Goal: Transaction & Acquisition: Purchase product/service

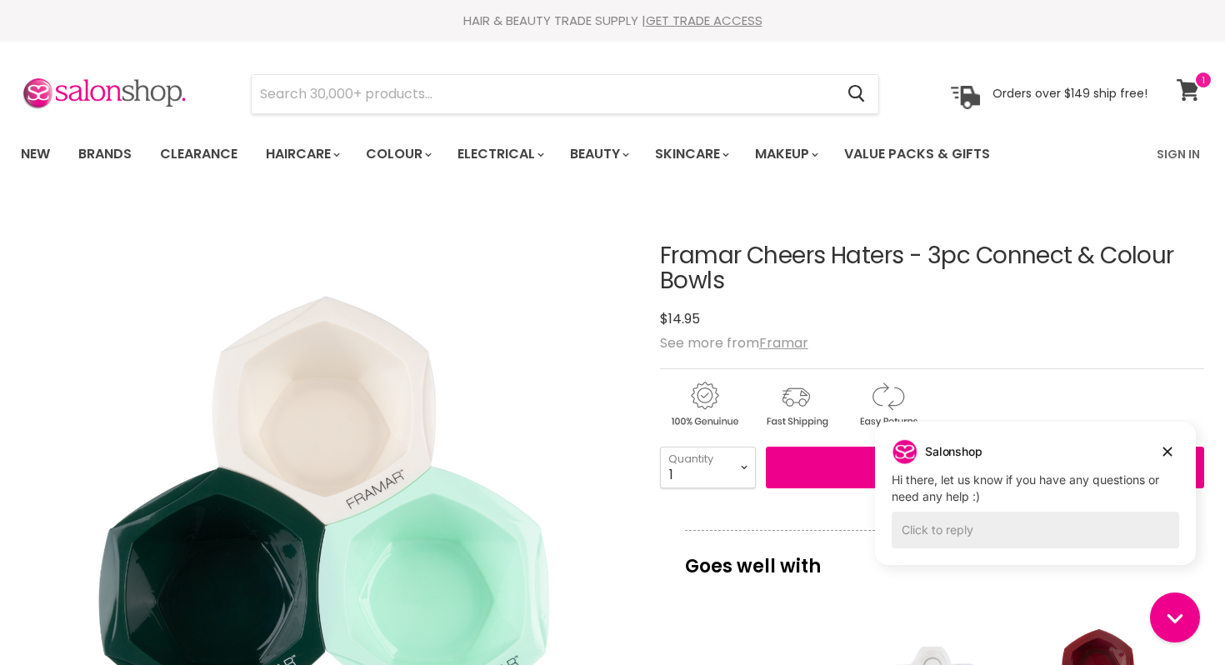
click at [1198, 91] on icon at bounding box center [1188, 90] width 23 height 22
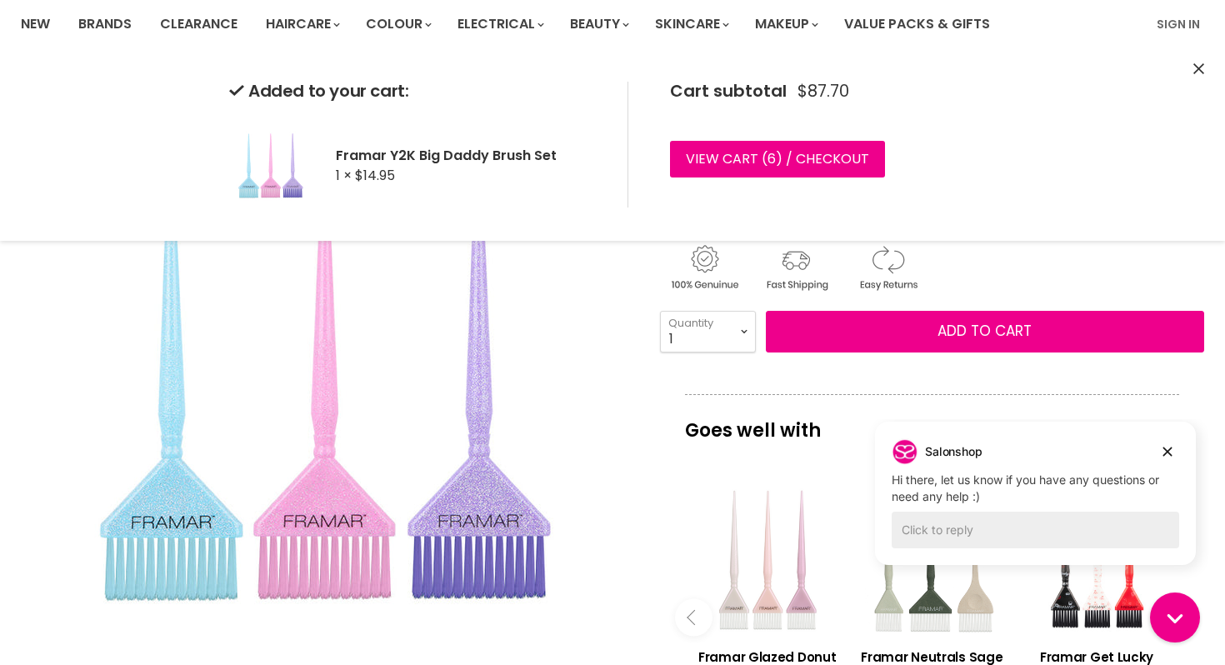
click at [1198, 72] on icon "Close" at bounding box center [1198, 68] width 11 height 11
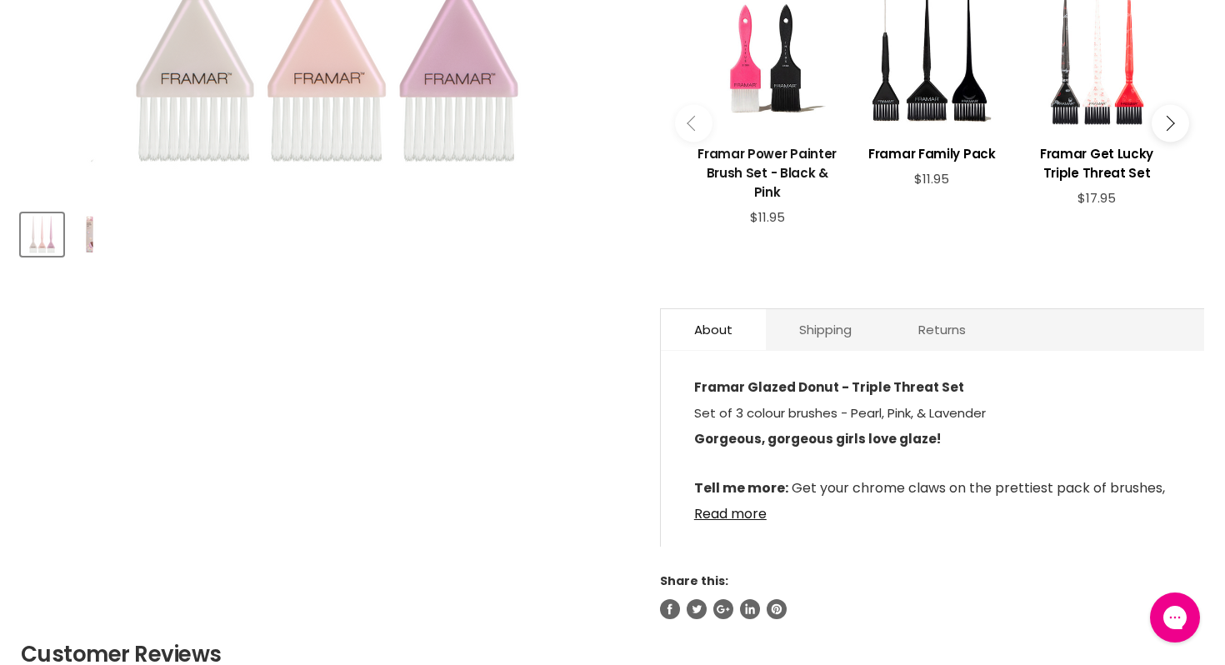
scroll to position [615, 0]
click at [736, 496] on link "Read more" at bounding box center [932, 508] width 477 height 25
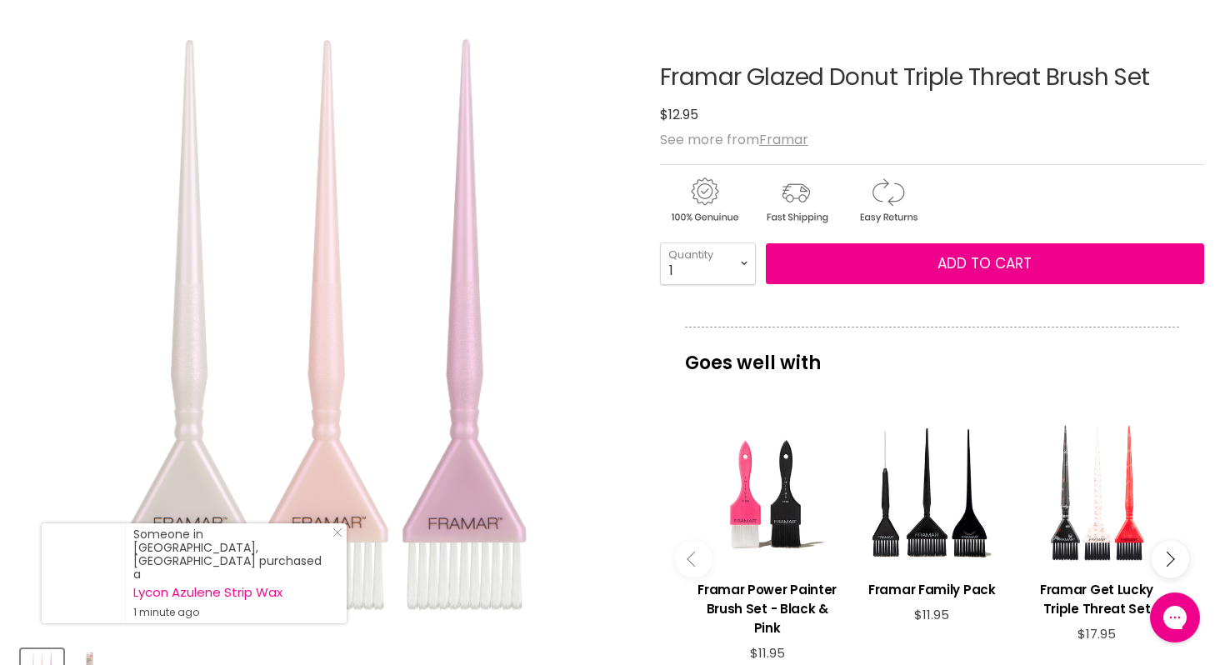
scroll to position [184, 0]
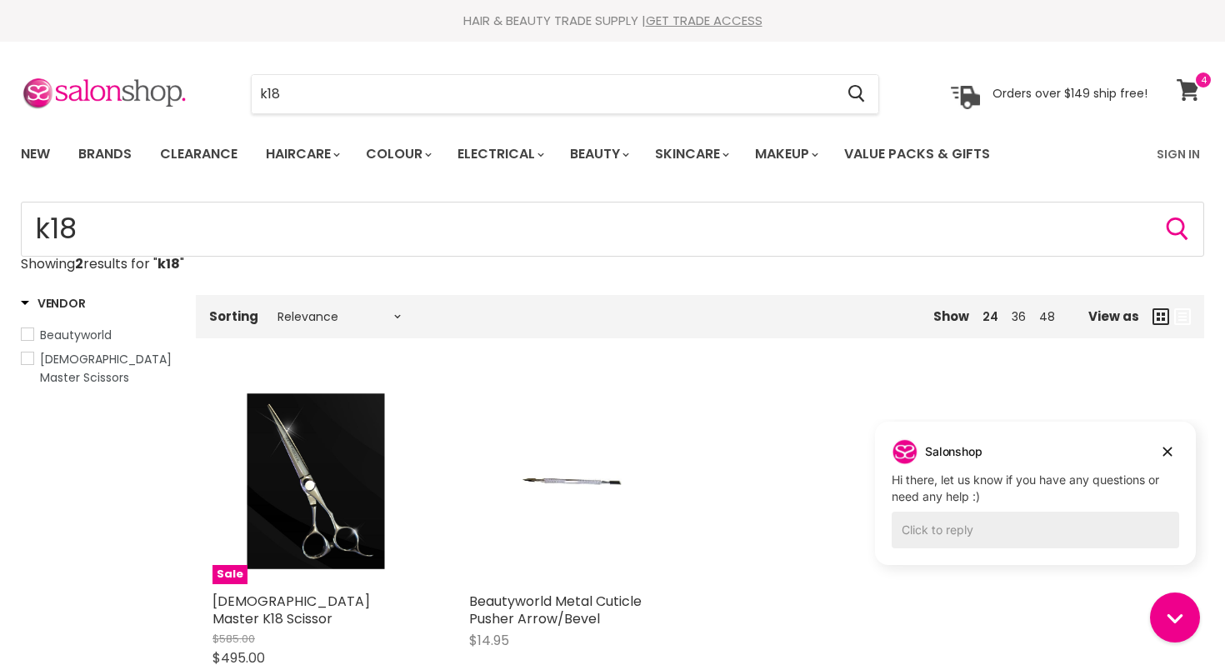
click at [1197, 96] on icon at bounding box center [1188, 90] width 23 height 22
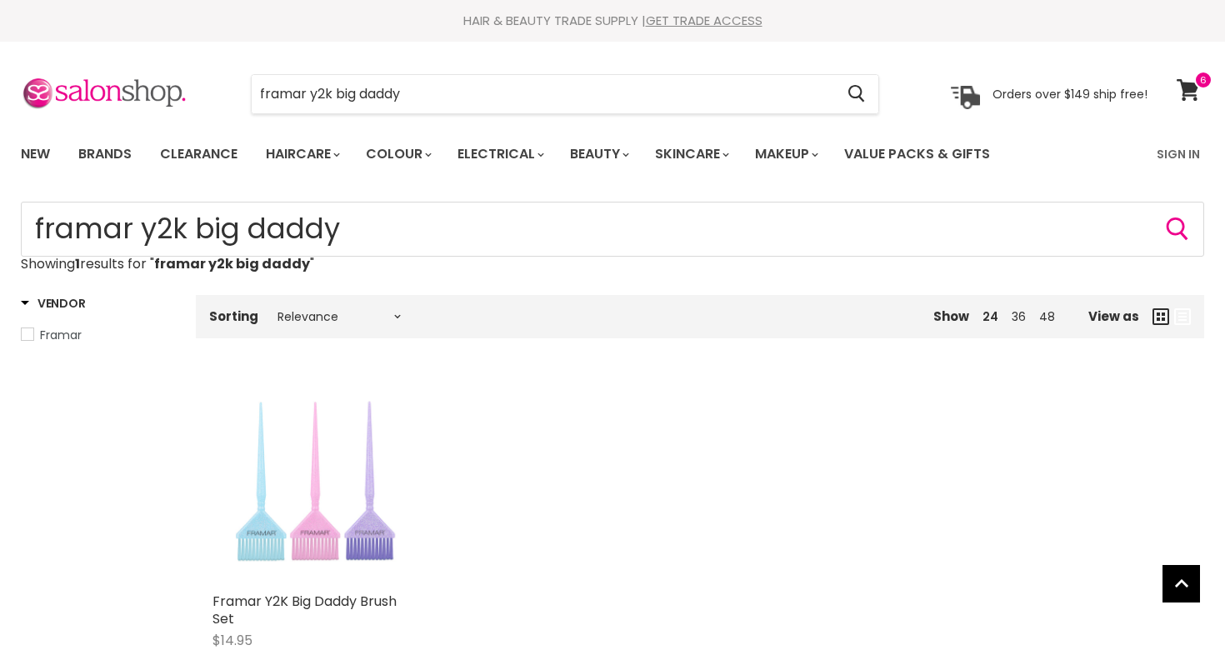
scroll to position [132, 0]
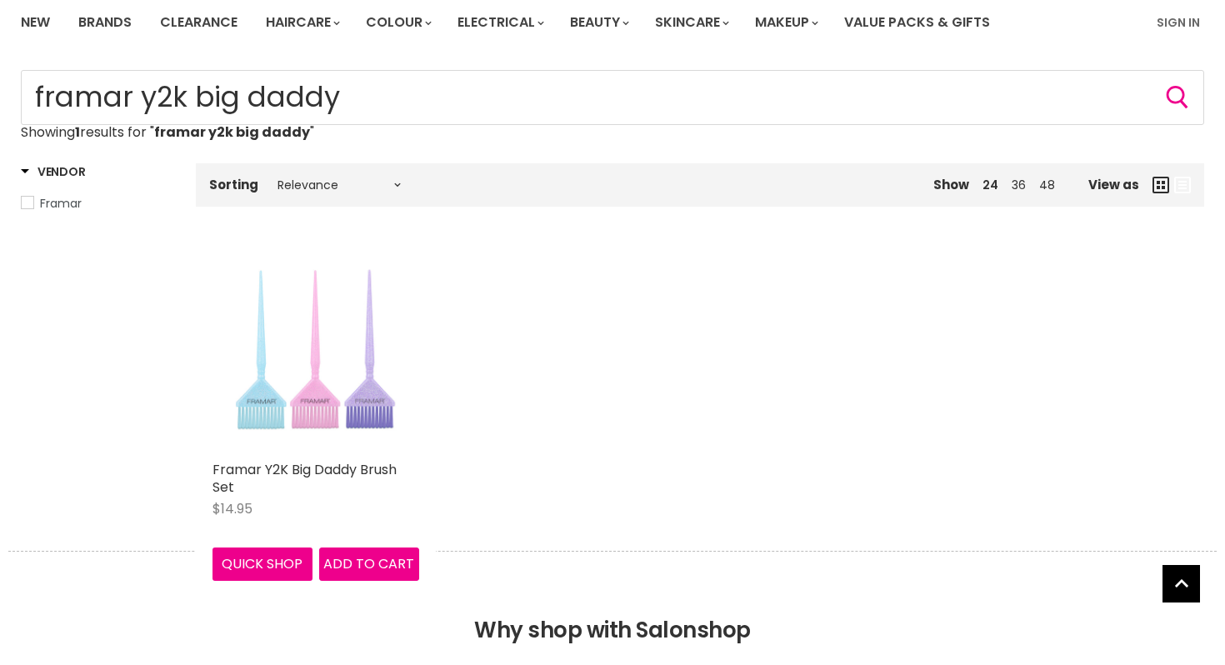
click at [280, 382] on img "Main content" at bounding box center [316, 350] width 207 height 207
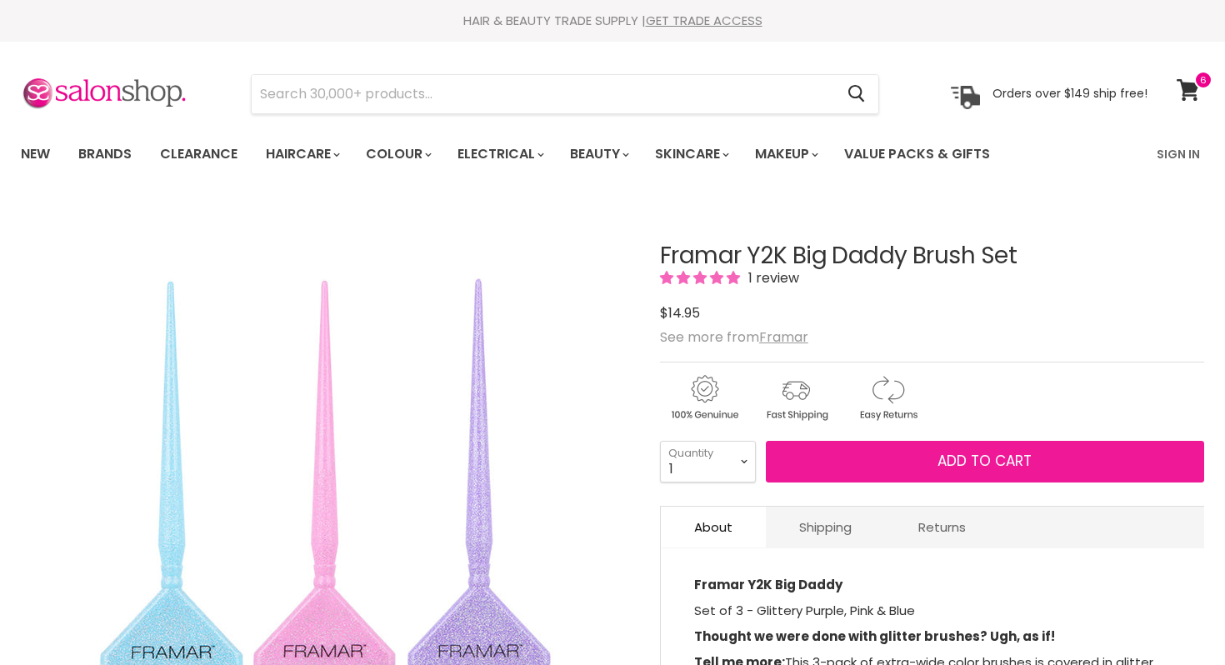
click at [983, 468] on span "Add to cart" at bounding box center [985, 461] width 94 height 20
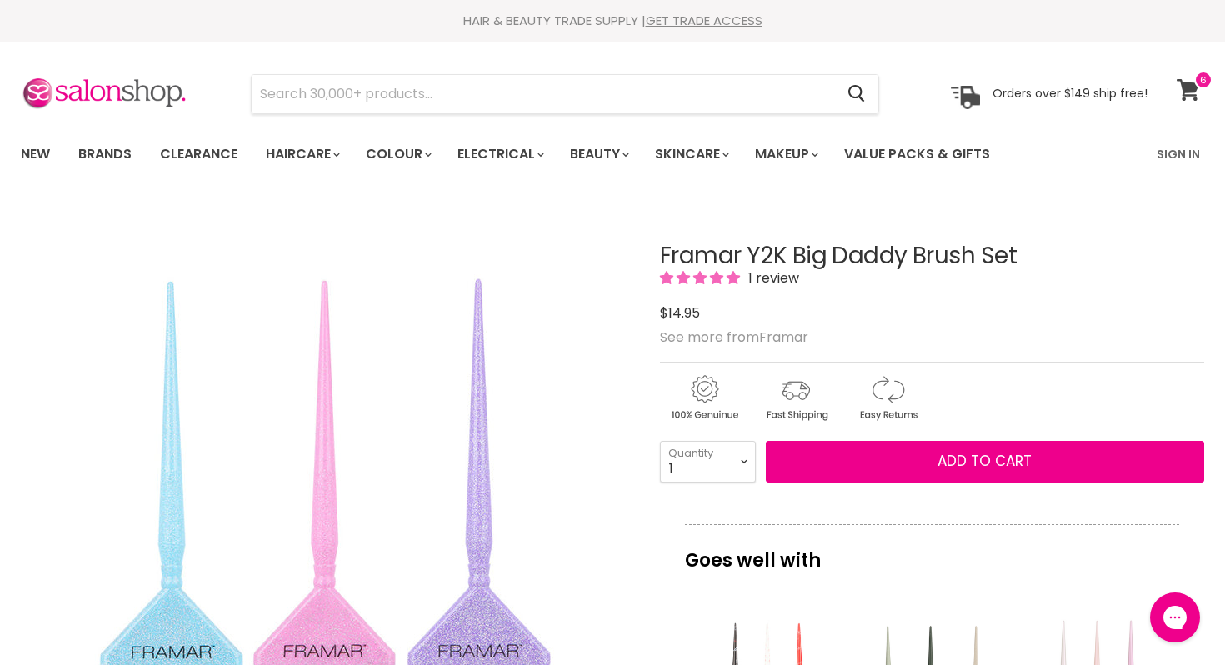
click at [1193, 90] on icon at bounding box center [1188, 90] width 23 height 22
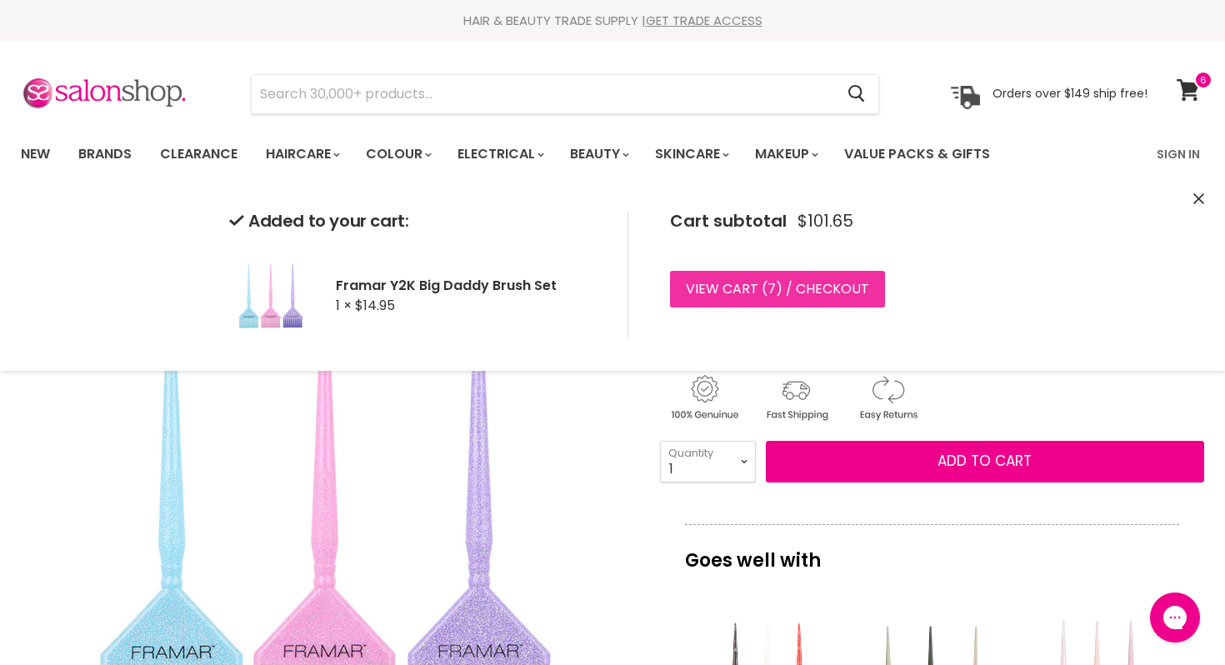
click at [786, 288] on link "View cart ( 7 ) / Checkout" at bounding box center [777, 289] width 215 height 37
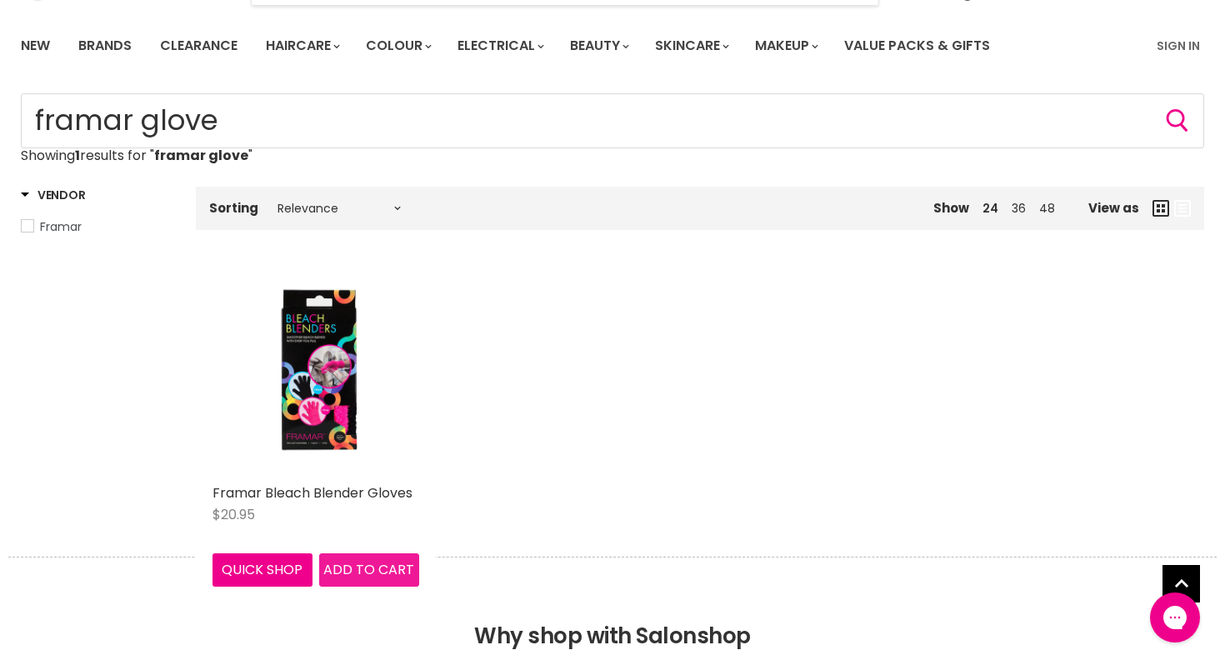
click at [351, 564] on span "Add to cart" at bounding box center [368, 569] width 91 height 19
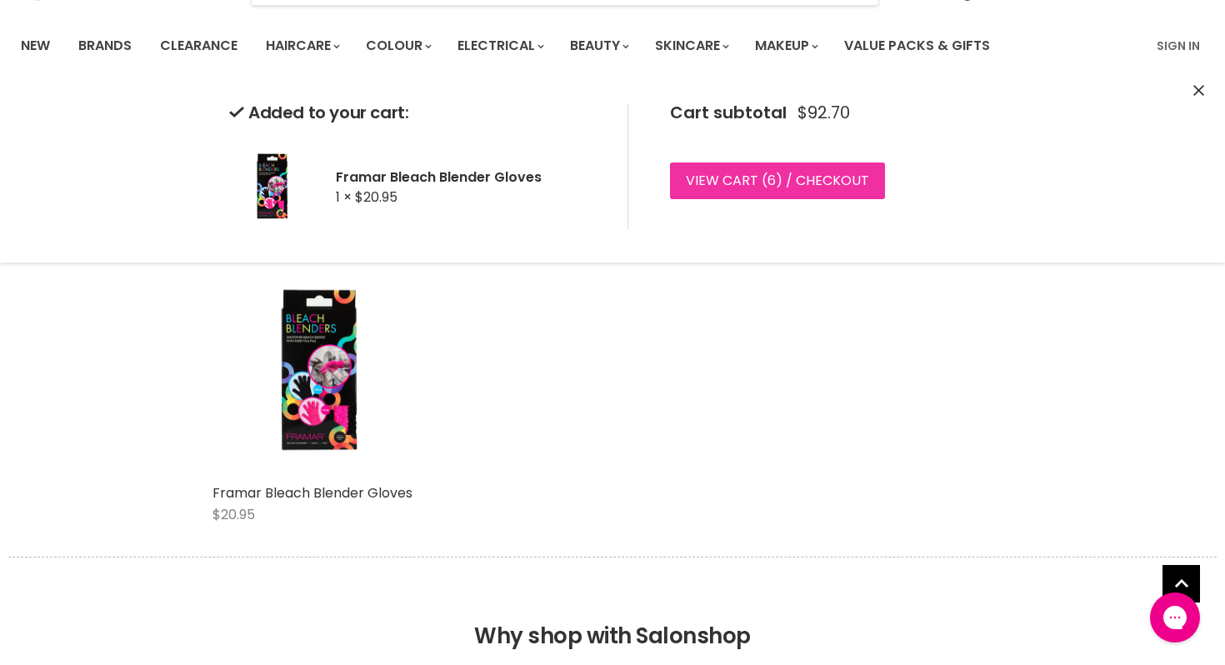
click at [774, 187] on link "View cart ( 6 ) / Checkout" at bounding box center [777, 181] width 215 height 37
